Goal: Transaction & Acquisition: Purchase product/service

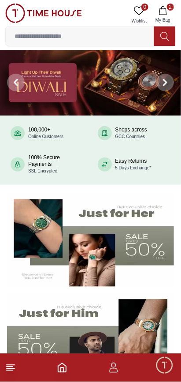
click at [172, 15] on button "2 My Bag" at bounding box center [163, 15] width 26 height 22
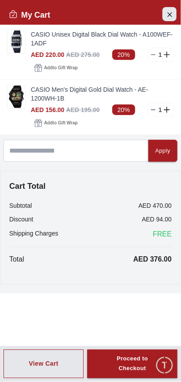
click at [169, 14] on icon "Close Account" at bounding box center [169, 14] width 7 height 11
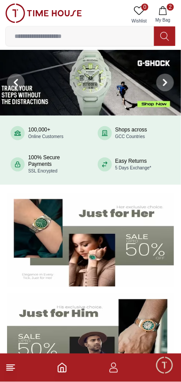
click at [11, 366] on icon at bounding box center [10, 367] width 11 height 11
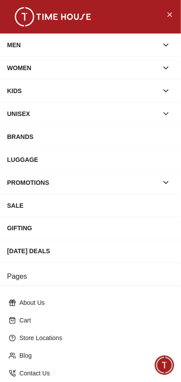
scroll to position [64, 0]
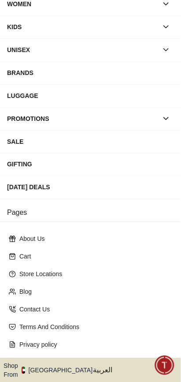
click at [96, 367] on icon "button" at bounding box center [97, 370] width 3 height 7
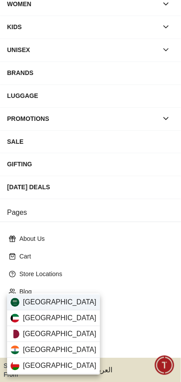
click at [62, 302] on div "[GEOGRAPHIC_DATA]" at bounding box center [53, 302] width 93 height 16
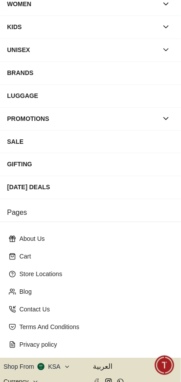
scroll to position [62, 0]
